Goal: Submit feedback/report problem: Submit feedback/report problem

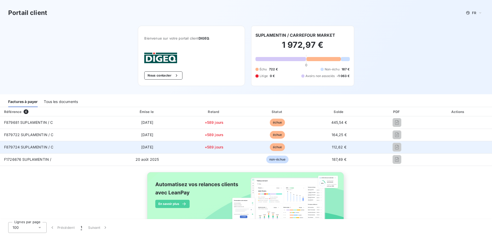
scroll to position [16, 0]
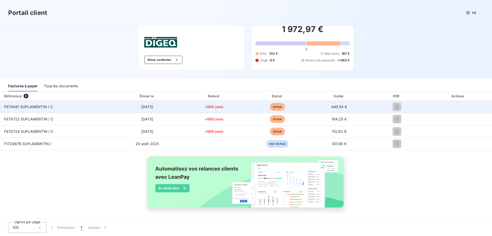
click at [398, 107] on div at bounding box center [397, 107] width 47 height 8
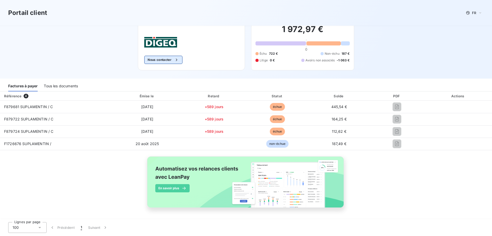
click at [176, 59] on icon "button" at bounding box center [176, 59] width 5 height 5
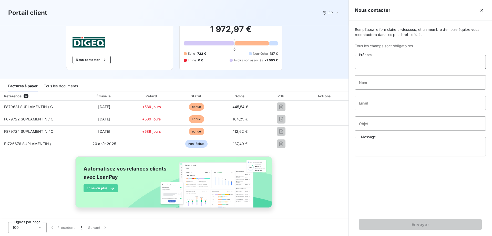
click at [386, 62] on input "Prénom" at bounding box center [420, 62] width 131 height 14
drag, startPoint x: 391, startPoint y: 61, endPoint x: 333, endPoint y: 59, distance: 58.8
click at [333, 59] on div "Portail client FR Bienvenue sur votre portail client DIGEQ . Nous contacter SUP…" at bounding box center [246, 118] width 492 height 236
type input "Rosy"
click at [372, 79] on input "Nom" at bounding box center [420, 82] width 131 height 14
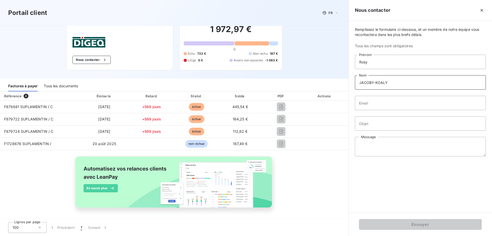
type input "JACOBY-KOALY"
click at [376, 99] on input "Email" at bounding box center [420, 103] width 131 height 14
type input "[EMAIL_ADDRESS][DOMAIN_NAME]"
click at [370, 121] on input "Objet" at bounding box center [420, 123] width 131 height 14
type input "LETTRAGE ET PAIEMENT"
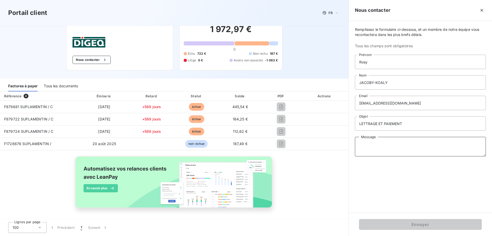
click at [376, 141] on textarea "Message" at bounding box center [420, 146] width 131 height 19
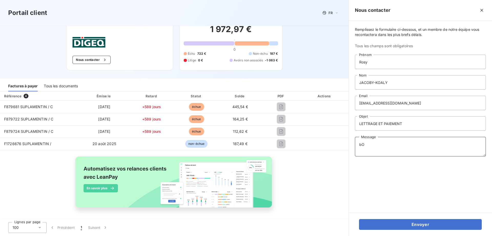
type textarea "b"
click at [452, 150] on textarea "Bonjour Les factures échues ont fait l'objet de paiement. Pourquoi les retards …" at bounding box center [420, 146] width 131 height 19
click at [389, 144] on textarea "Bonjour Les factures échues ont fait l'objet de paiement. Pourquoi les retards …" at bounding box center [420, 146] width 131 height 19
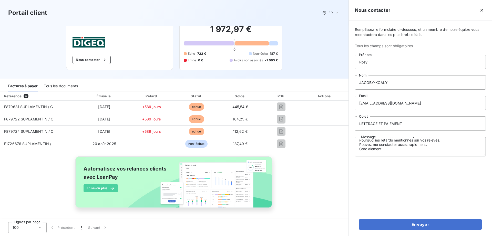
click at [388, 143] on textarea "Bonjour Les factures échues ont fait l'objet de paiement. Pourquoi les retards …" at bounding box center [420, 146] width 131 height 19
click at [387, 144] on textarea "Bonjour Les factures échues ont fait l'objet de paiement. Pourquoi les retards …" at bounding box center [420, 146] width 131 height 19
click at [421, 147] on textarea "Bonjour Les factures échues ont fait l'objet de paiement. Pourquoi les retards …" at bounding box center [420, 146] width 131 height 19
click at [418, 145] on textarea "Bonjour Les factures échues ont fait l'objet de paiement. Pourquoi les retards …" at bounding box center [420, 146] width 131 height 19
click at [416, 144] on textarea "Bonjour Les factures échues ont fait l'objet de paiement. Pourquoi les retards …" at bounding box center [420, 146] width 131 height 19
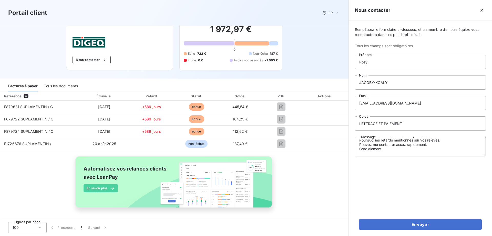
click at [440, 143] on textarea "Bonjour Les factures échues ont fait l'objet de paiement. Pourquoi les retards …" at bounding box center [420, 146] width 131 height 19
click at [416, 150] on textarea "Bonjour Les factures échues ont fait l'objet de paiement. Pourquoi les retards …" at bounding box center [420, 146] width 131 height 19
click at [445, 150] on textarea "Bonjour Les factures échues ont fait l'objet de paiement. Pourquoi les retards …" at bounding box center [420, 146] width 131 height 19
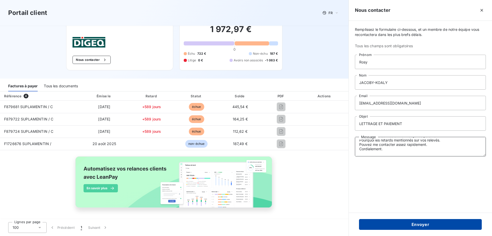
type textarea "Bonjour Les factures échues ont fait l'objet de paiement. Pourquoi les retards …"
drag, startPoint x: 424, startPoint y: 225, endPoint x: 418, endPoint y: 219, distance: 8.7
click at [424, 225] on button "Envoyer" at bounding box center [420, 224] width 123 height 11
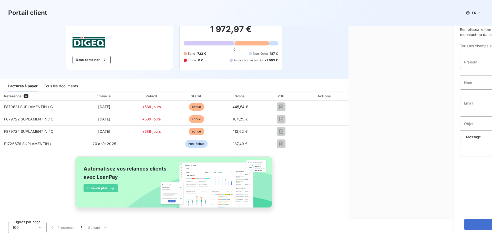
scroll to position [0, 0]
